Goal: Task Accomplishment & Management: Manage account settings

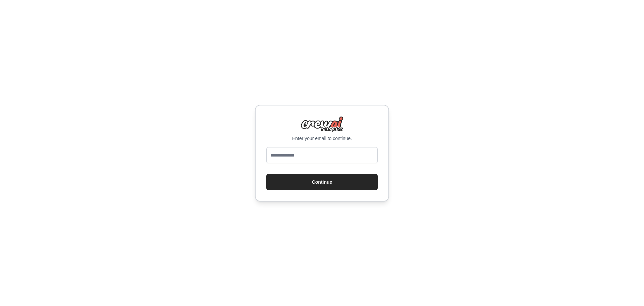
click at [307, 156] on input "email" at bounding box center [321, 155] width 111 height 16
type input "**********"
click at [266, 174] on button "Continue" at bounding box center [321, 182] width 111 height 16
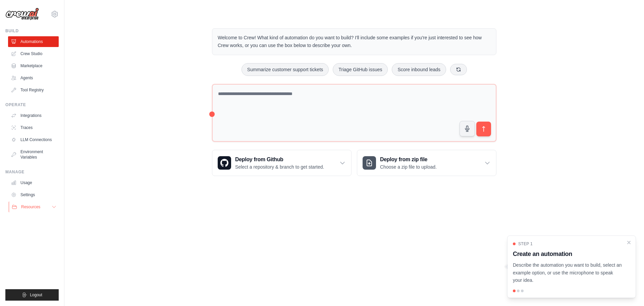
click at [47, 206] on button "Resources" at bounding box center [34, 206] width 51 height 11
click at [36, 181] on link "Usage" at bounding box center [34, 182] width 51 height 11
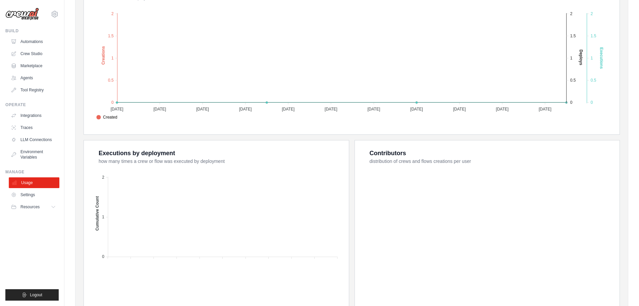
scroll to position [181, 0]
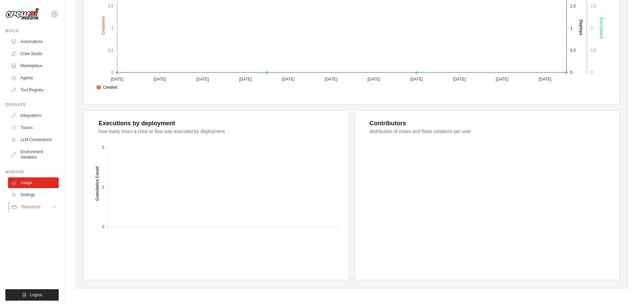
click at [33, 205] on span "Resources" at bounding box center [30, 206] width 19 height 5
click at [31, 216] on span "Documentation" at bounding box center [37, 217] width 27 height 5
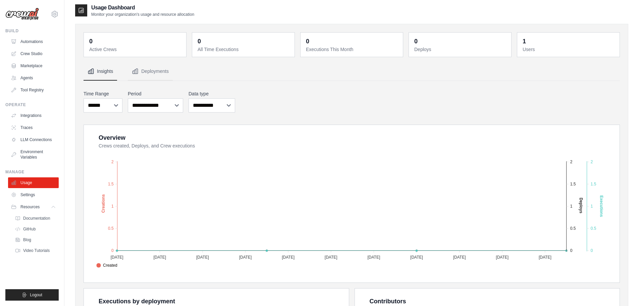
scroll to position [0, 0]
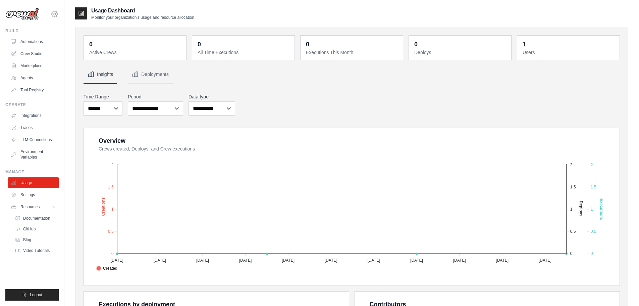
click at [55, 14] on icon at bounding box center [55, 14] width 8 height 8
click at [45, 45] on link "Settings" at bounding box center [54, 45] width 59 height 12
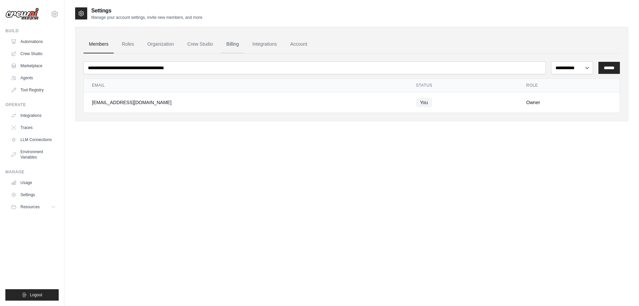
click at [244, 45] on link "Billing" at bounding box center [232, 44] width 23 height 18
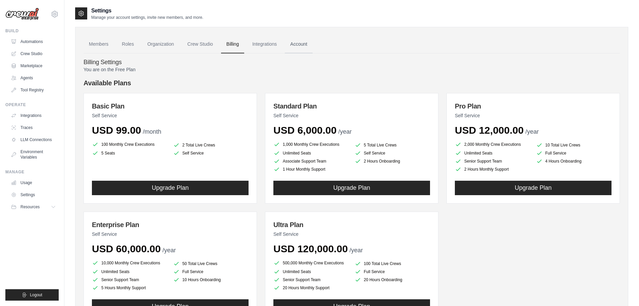
click at [308, 43] on link "Account" at bounding box center [299, 44] width 28 height 18
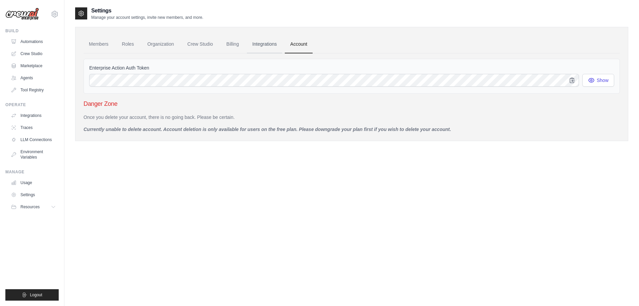
click at [271, 44] on link "Integrations" at bounding box center [264, 44] width 35 height 18
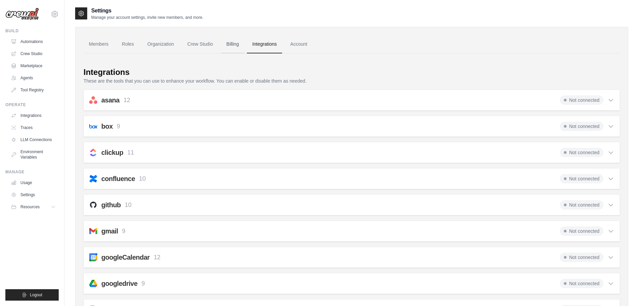
click at [238, 42] on link "Billing" at bounding box center [232, 44] width 23 height 18
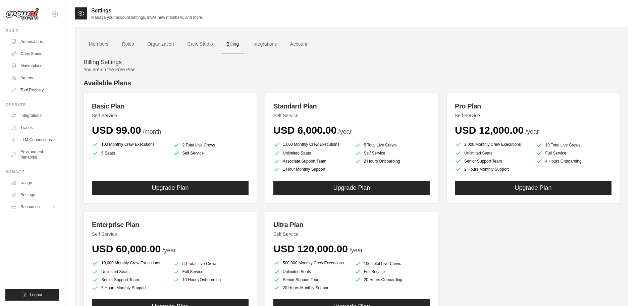
click at [211, 44] on link "Crew Studio" at bounding box center [200, 44] width 36 height 18
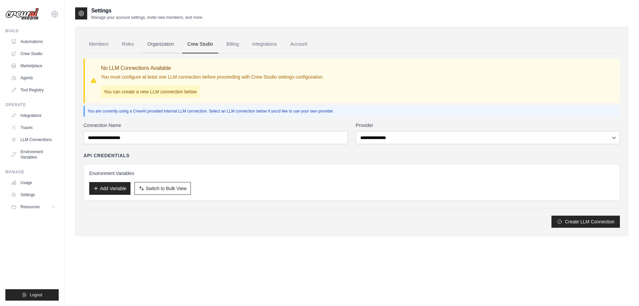
click at [170, 43] on link "Organization" at bounding box center [160, 44] width 37 height 18
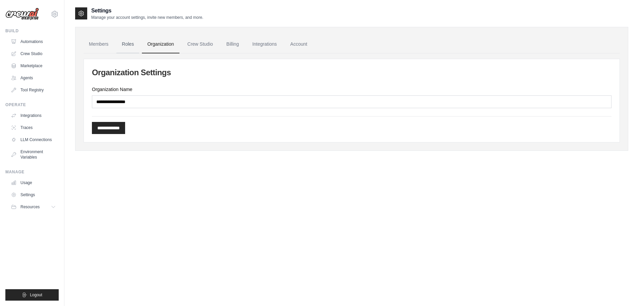
click at [120, 44] on link "Roles" at bounding box center [127, 44] width 23 height 18
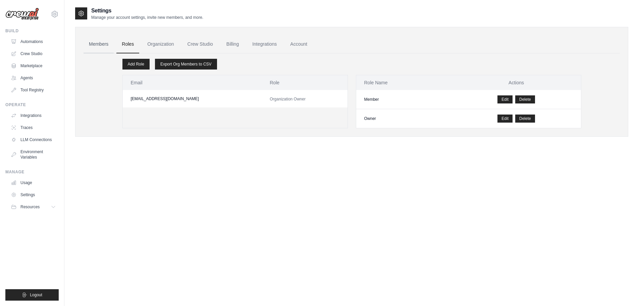
click at [100, 46] on link "Members" at bounding box center [99, 44] width 30 height 18
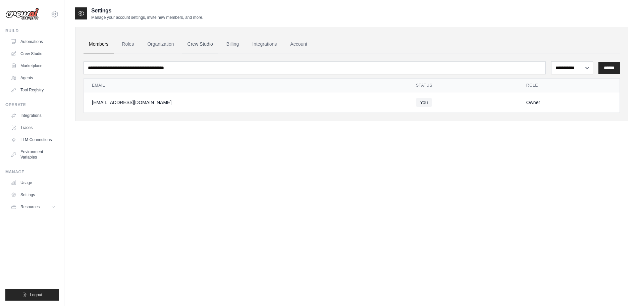
click at [218, 42] on link "Crew Studio" at bounding box center [200, 44] width 36 height 18
click at [238, 42] on link "Billing" at bounding box center [232, 44] width 23 height 18
